Goal: Task Accomplishment & Management: Complete application form

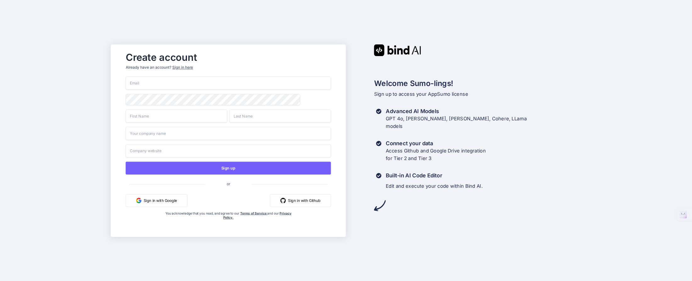
click at [149, 82] on input "email" at bounding box center [228, 82] width 205 height 13
type input "[EMAIL_ADDRESS][DOMAIN_NAME]"
type input "Regeanie"
type input "Corona"
type input "Advancing The Seed, Inc."
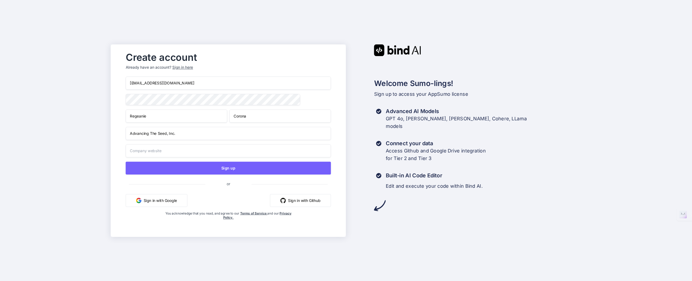
type input "Advancing The Seed, Inc."
click at [81, 102] on div "Create account Already have an account? Sign in here [EMAIL_ADDRESS][DOMAIN_NAM…" at bounding box center [346, 140] width 692 height 281
click at [180, 135] on input "Advancing The Seed, Inc." at bounding box center [228, 132] width 205 height 13
drag, startPoint x: 180, startPoint y: 135, endPoint x: 116, endPoint y: 130, distance: 63.7
click at [116, 130] on div "Create account Already have an account? Sign in here [EMAIL_ADDRESS][DOMAIN_NAM…" at bounding box center [228, 140] width 235 height 192
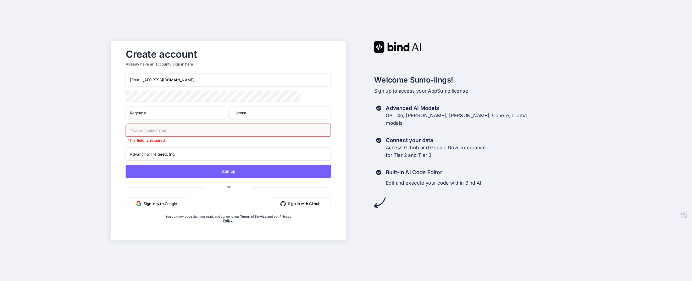
drag, startPoint x: 187, startPoint y: 152, endPoint x: 166, endPoint y: 152, distance: 20.8
click at [166, 152] on input "Advancing The Seed, Inc." at bounding box center [228, 153] width 205 height 13
click at [187, 154] on input "Advancing The Seed, Inc." at bounding box center [228, 153] width 205 height 13
drag, startPoint x: 187, startPoint y: 154, endPoint x: 115, endPoint y: 154, distance: 71.7
click at [115, 154] on div "Create account Already have an account? Sign in here [EMAIL_ADDRESS][DOMAIN_NAM…" at bounding box center [228, 140] width 235 height 198
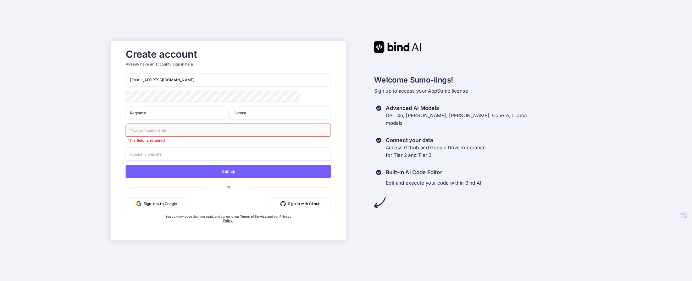
click at [153, 131] on input "text" at bounding box center [228, 129] width 205 height 13
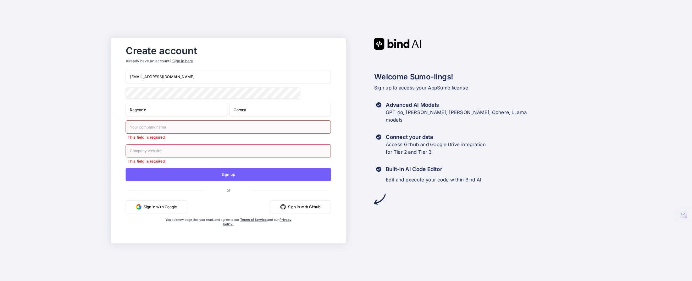
type input "Advancing The Seed, Inc."
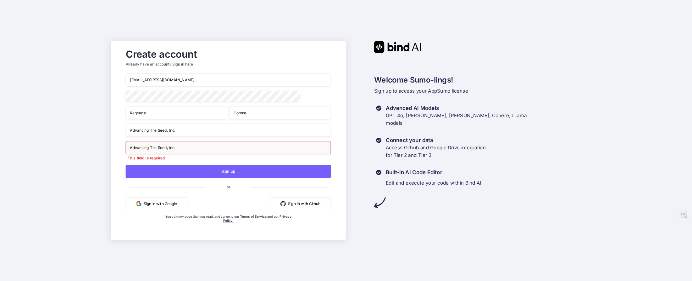
click at [177, 152] on input "Advancing The Seed, Inc." at bounding box center [228, 147] width 205 height 13
type input "[URL][DOMAIN_NAME]"
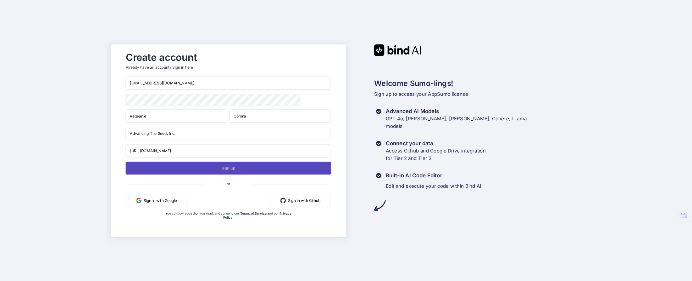
click at [234, 172] on button "Sign up" at bounding box center [228, 167] width 205 height 13
click at [231, 169] on button "Sign up" at bounding box center [228, 167] width 205 height 13
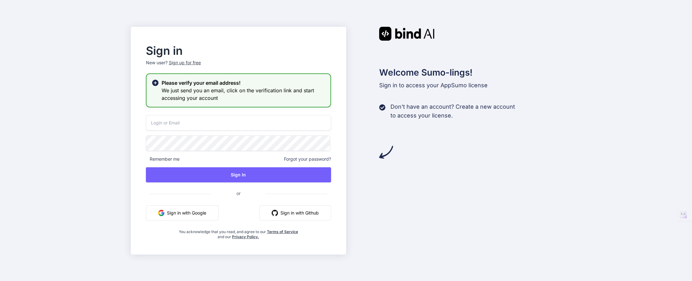
type input "[EMAIL_ADDRESS][DOMAIN_NAME]"
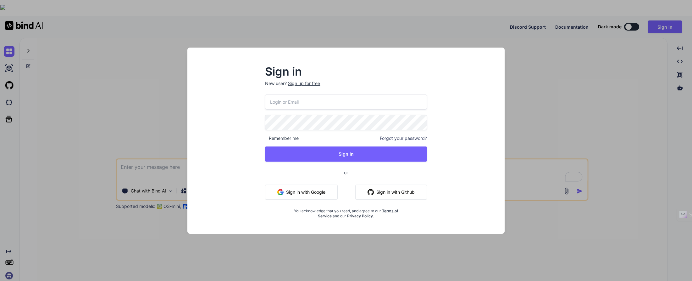
click at [294, 103] on input "email" at bounding box center [346, 101] width 162 height 15
type input "[EMAIL_ADDRESS][DOMAIN_NAME]"
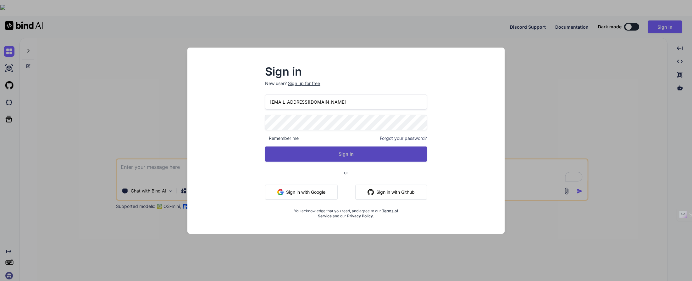
click at [347, 154] on button "Sign In" at bounding box center [346, 153] width 162 height 15
click at [350, 154] on button "Sign In" at bounding box center [346, 153] width 162 height 15
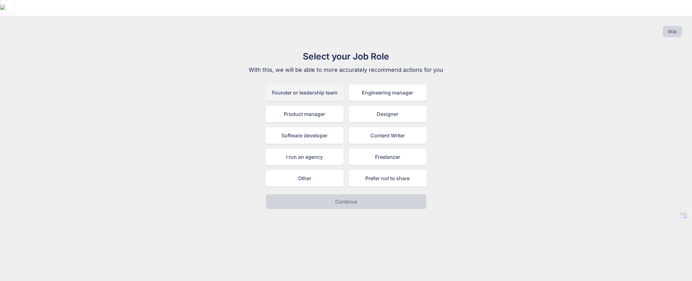
click at [308, 84] on div "Founder or leadership team" at bounding box center [305, 92] width 78 height 16
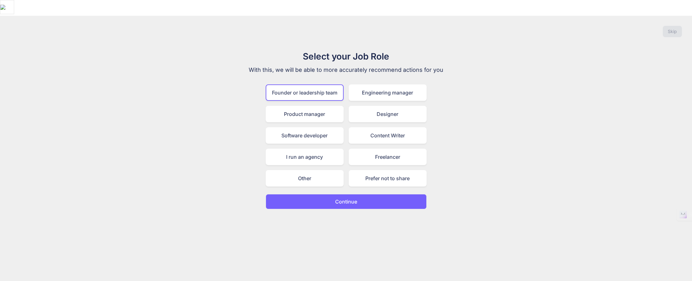
click at [347, 198] on p "Continue" at bounding box center [346, 202] width 22 height 8
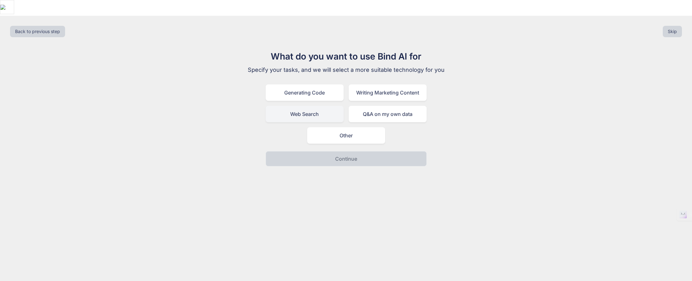
click at [310, 106] on div "Web Search" at bounding box center [305, 114] width 78 height 16
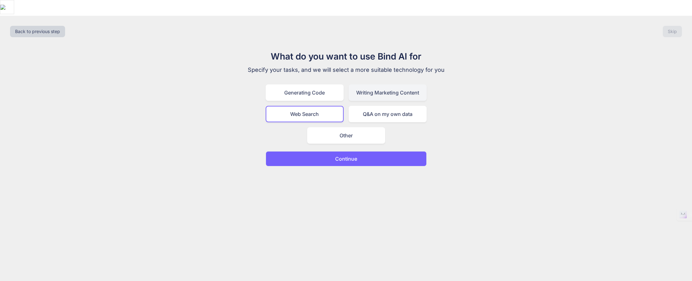
click at [370, 84] on div "Writing Marketing Content" at bounding box center [388, 92] width 78 height 16
click at [325, 106] on div "Web Search" at bounding box center [305, 114] width 78 height 16
click at [355, 127] on div "Other" at bounding box center [346, 135] width 78 height 16
click at [348, 155] on p "Continue" at bounding box center [346, 159] width 22 height 8
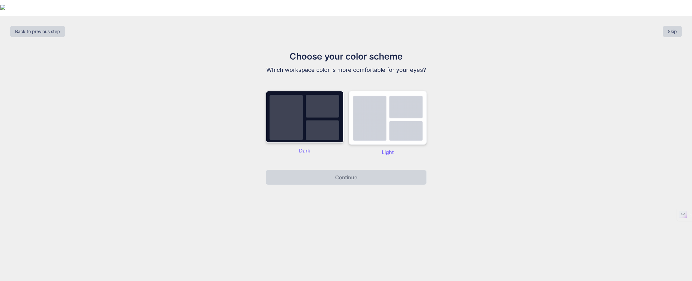
click at [400, 103] on img at bounding box center [388, 118] width 78 height 54
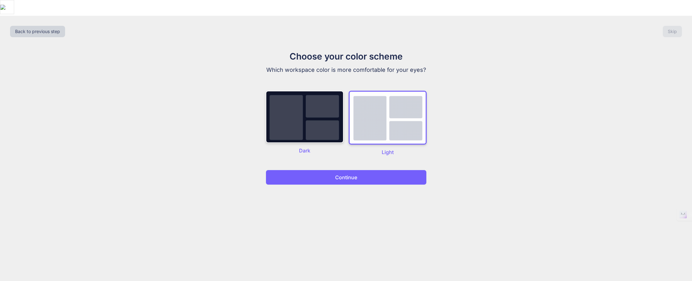
click at [359, 170] on button "Continue" at bounding box center [346, 177] width 161 height 15
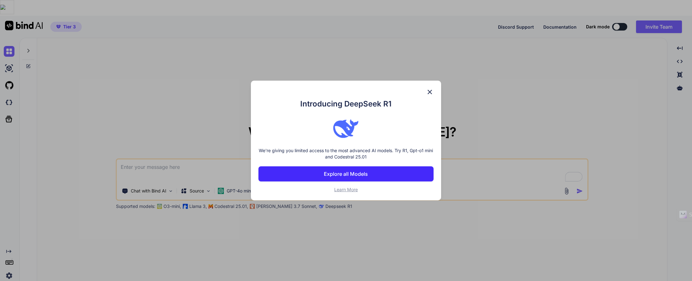
click at [430, 91] on img at bounding box center [430, 92] width 8 height 8
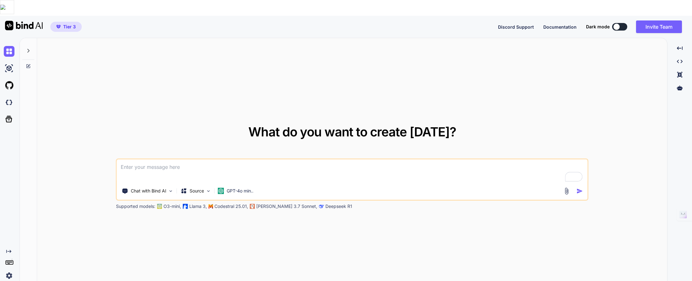
click at [10, 270] on img at bounding box center [9, 275] width 11 height 11
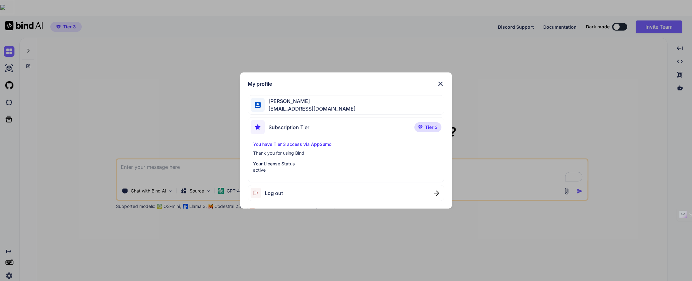
click at [281, 194] on span "Log out" at bounding box center [274, 193] width 18 height 8
